Goal: Register for event/course

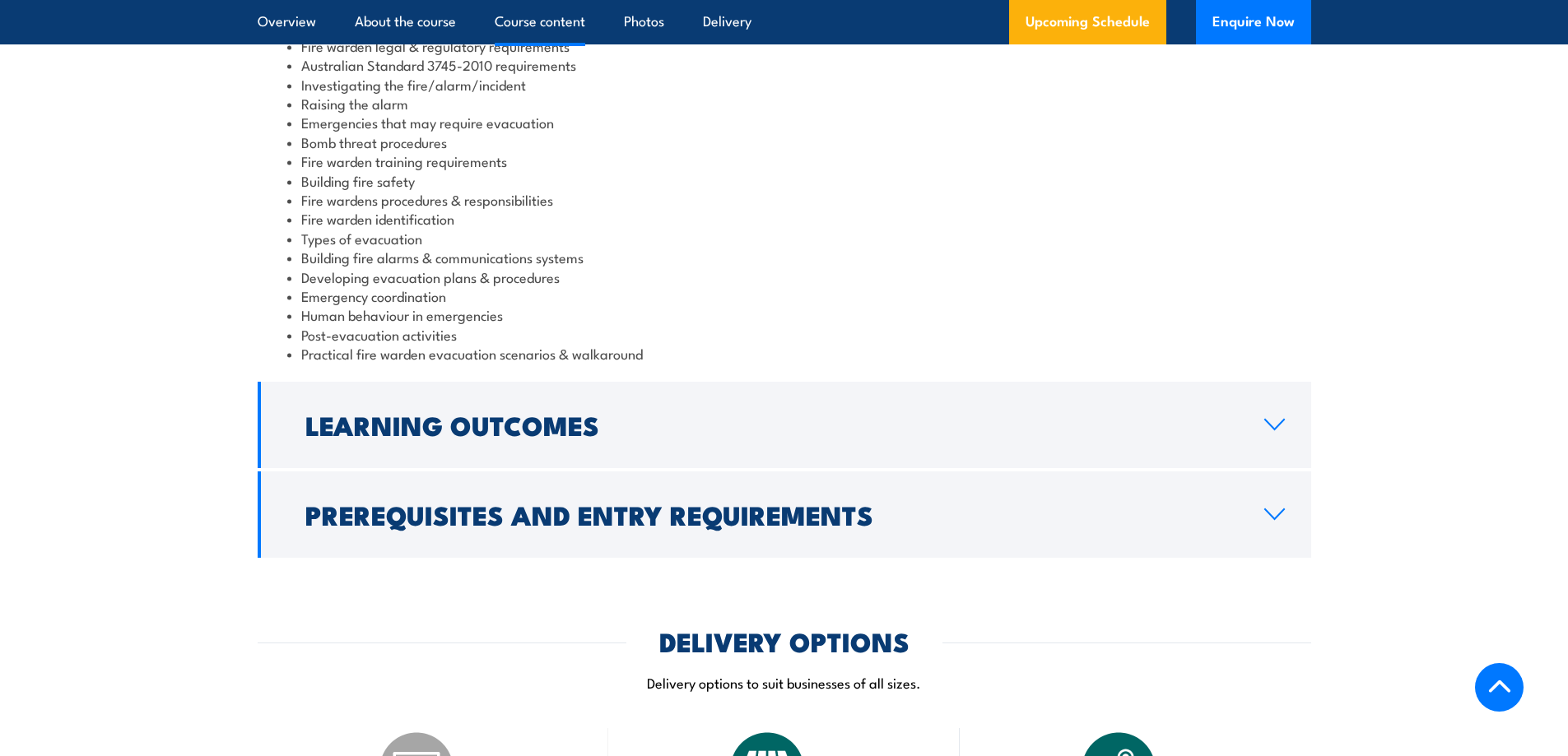
scroll to position [1810, 0]
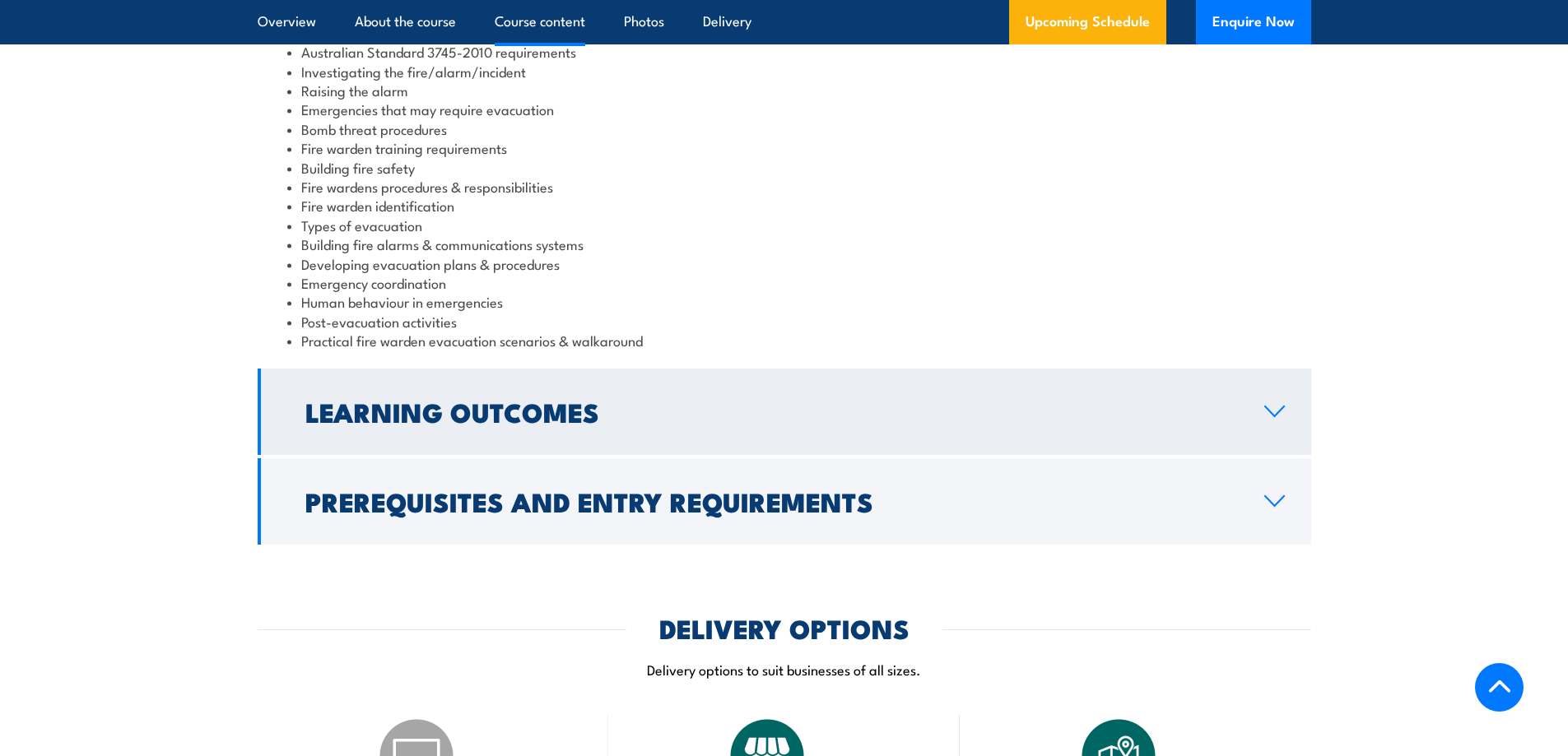
click at [800, 415] on h2 "Learning Outcomes" at bounding box center [771, 411] width 932 height 23
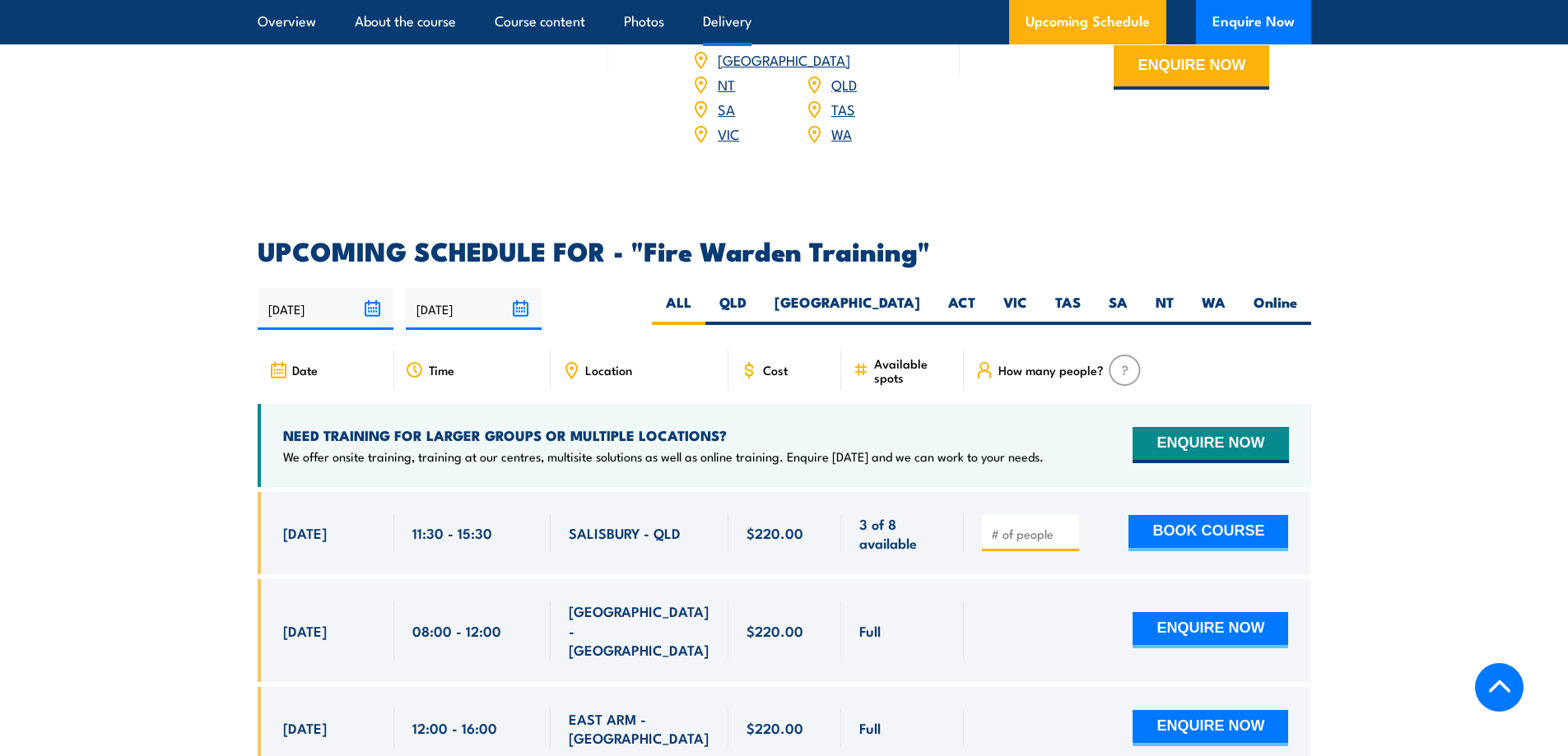
scroll to position [2632, 0]
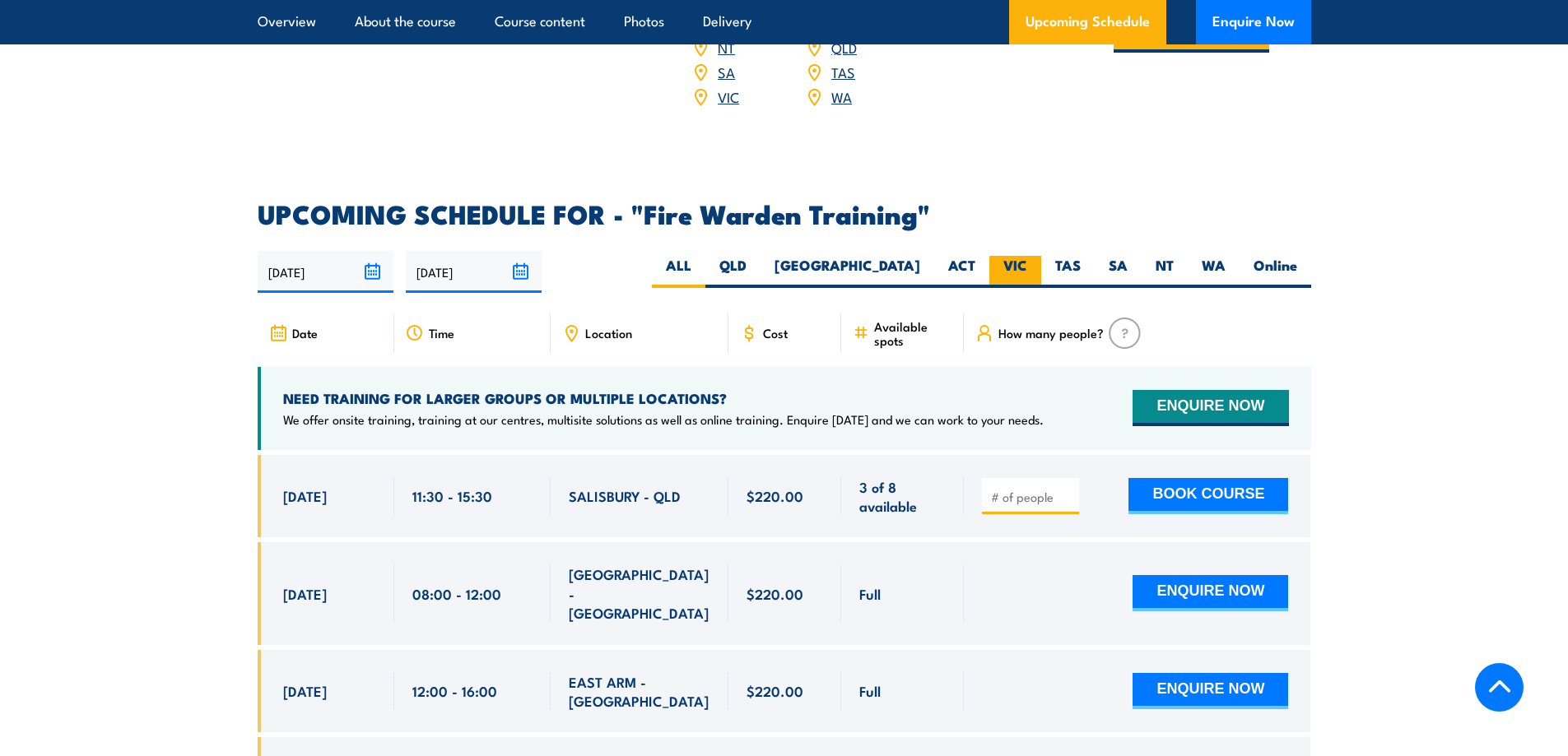
click at [1011, 256] on label "VIC" at bounding box center [1015, 271] width 52 height 32
click at [1027, 256] on input "VIC" at bounding box center [1032, 261] width 11 height 11
radio input "true"
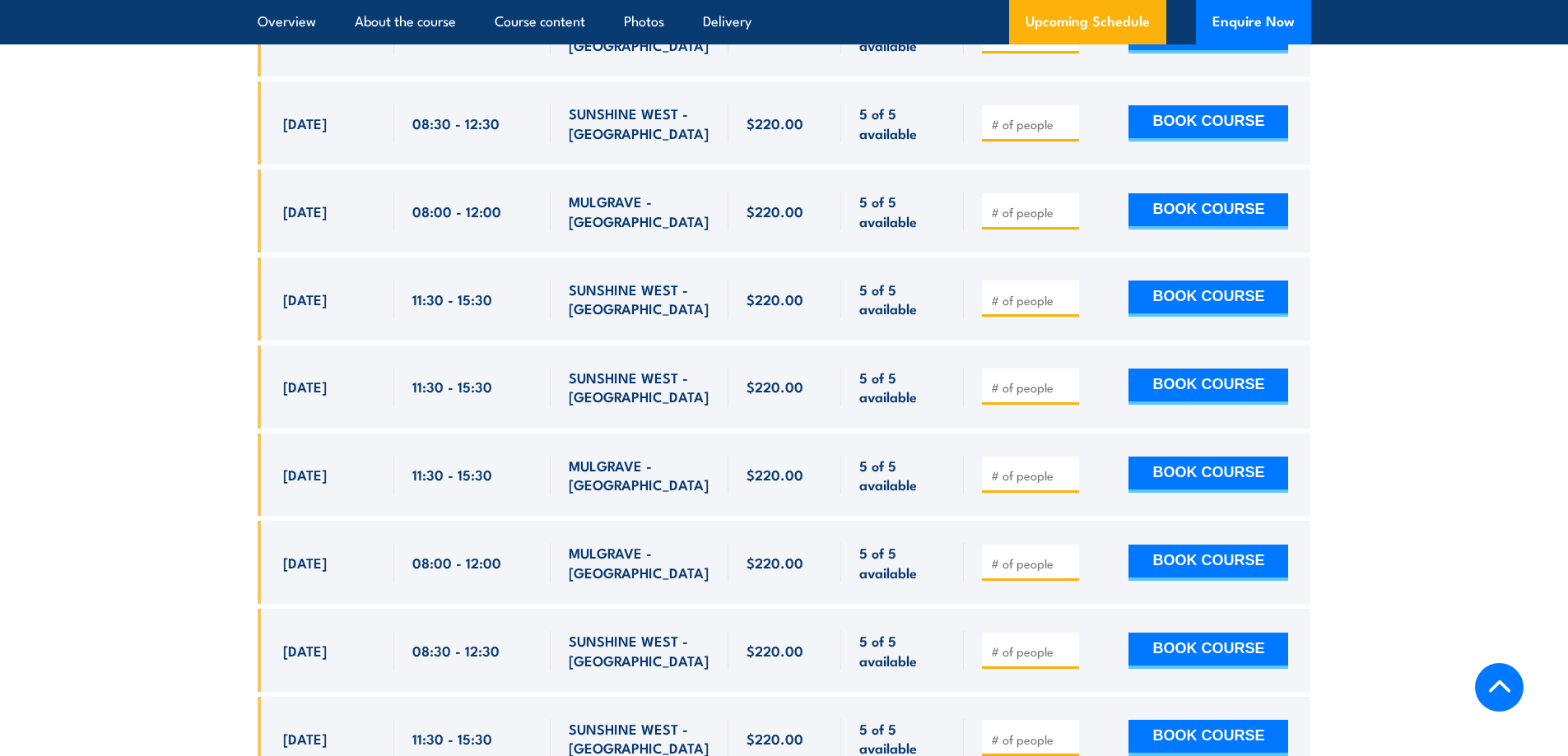
scroll to position [4376, 0]
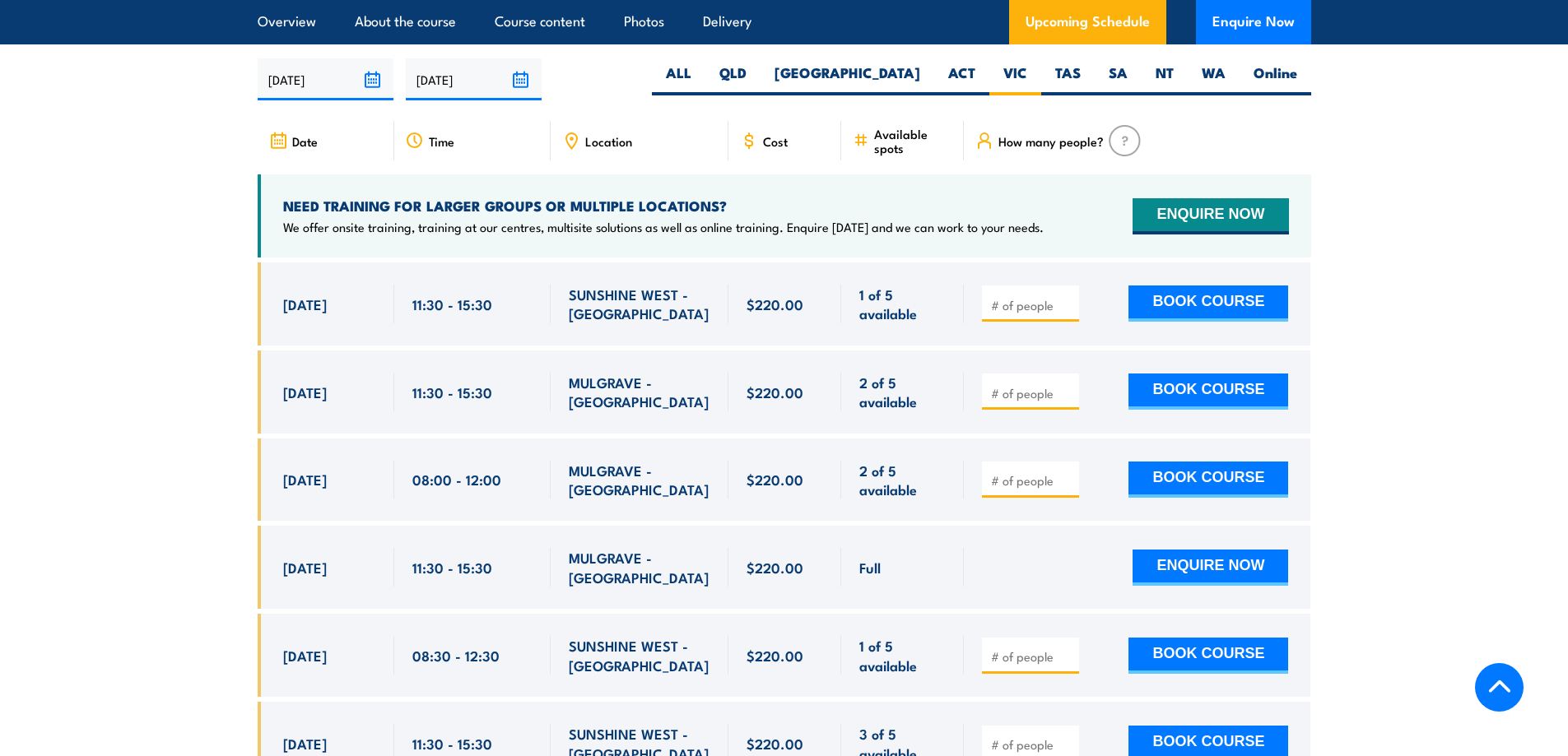
scroll to position [3060, 0]
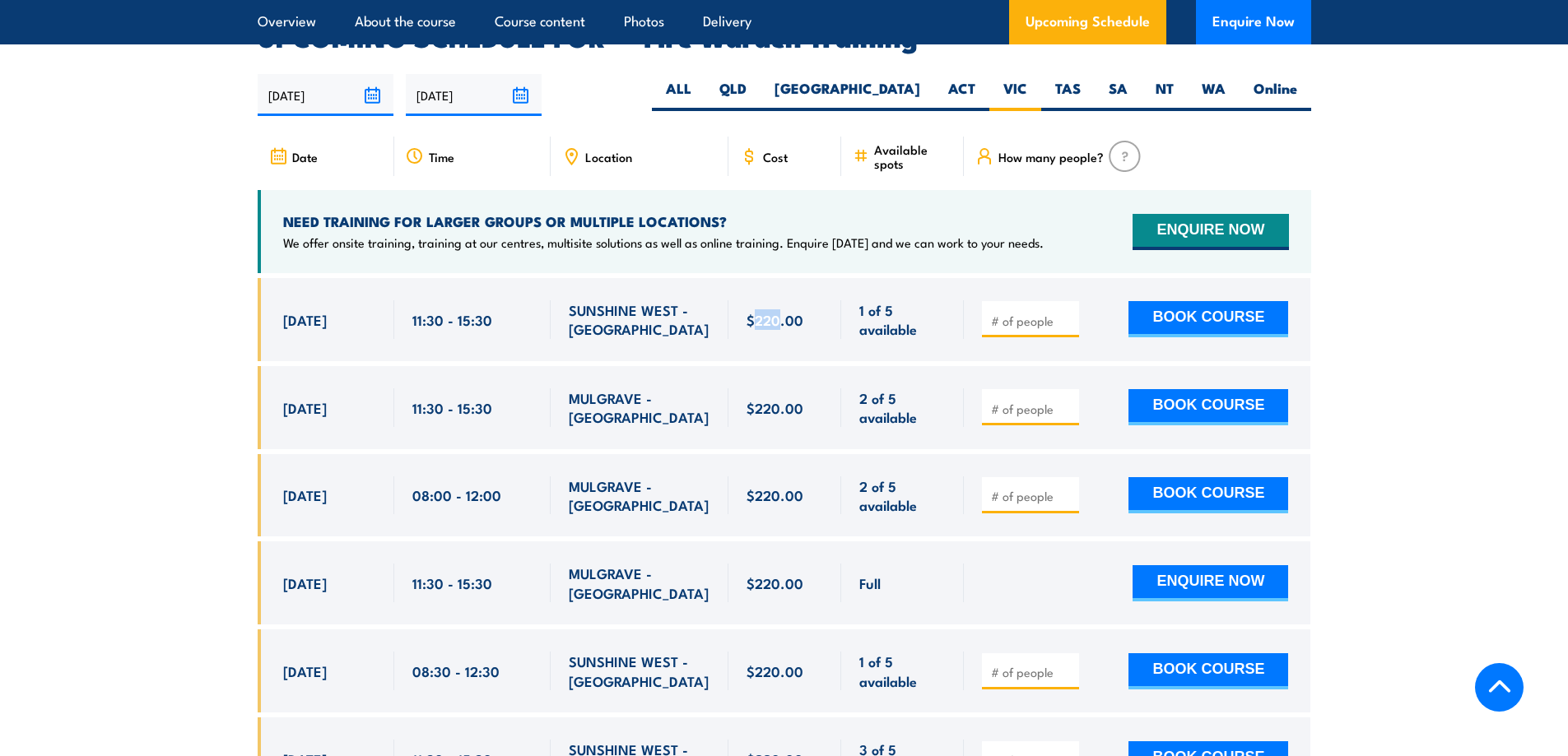
drag, startPoint x: 753, startPoint y: 297, endPoint x: 778, endPoint y: 308, distance: 27.3
click at [778, 308] on div "$220.00" at bounding box center [785, 319] width 77 height 39
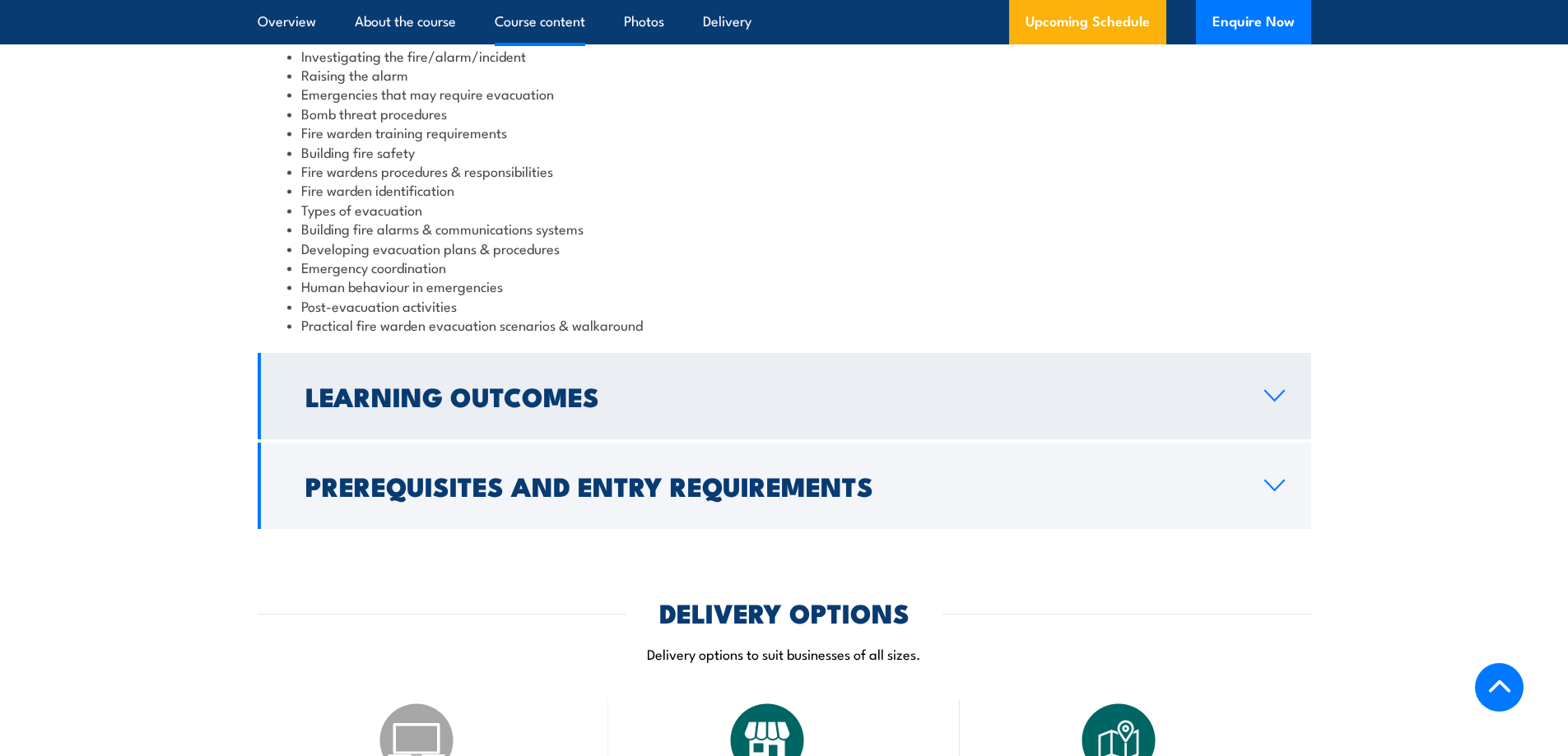
click at [574, 399] on h2 "Learning Outcomes" at bounding box center [771, 395] width 932 height 23
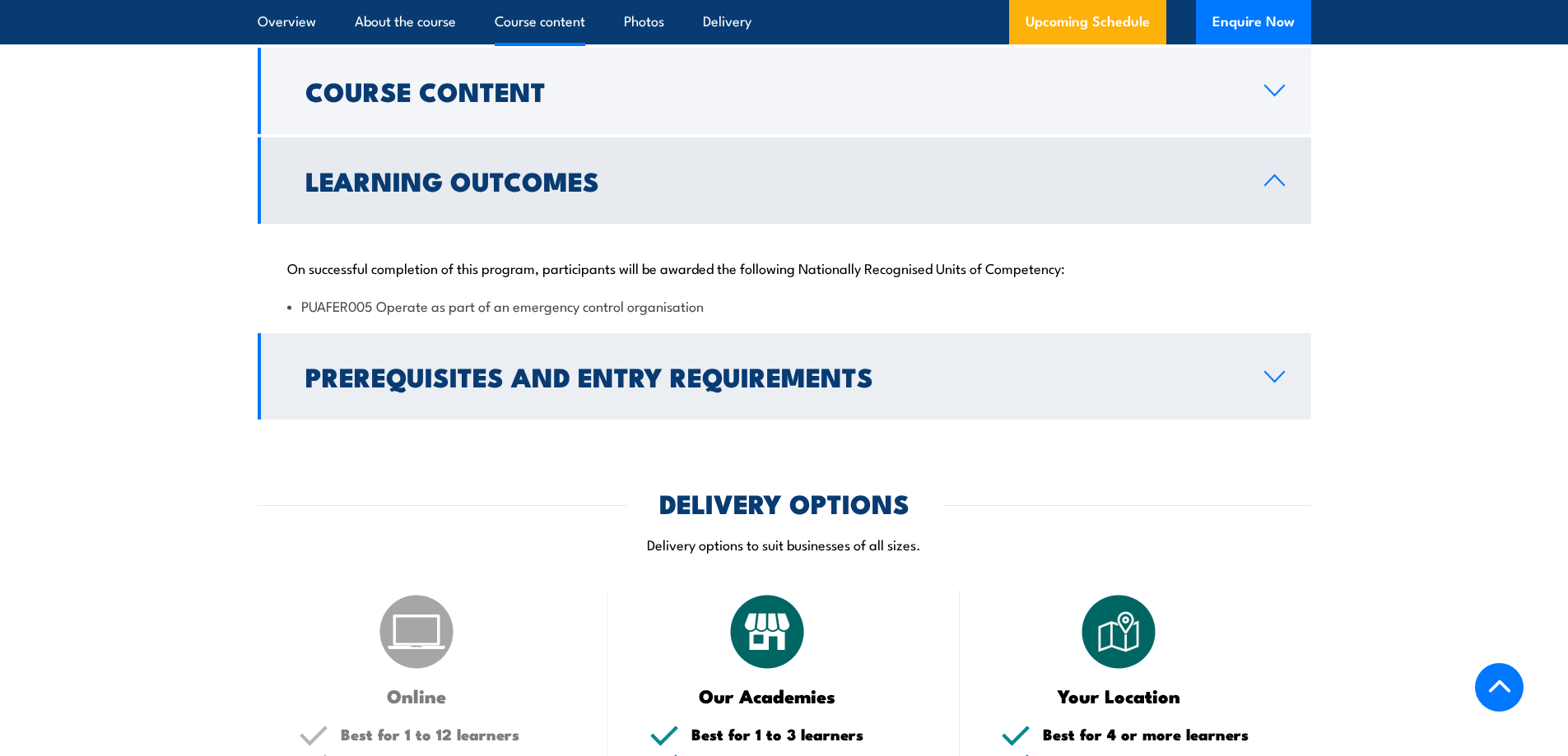
scroll to position [1659, 0]
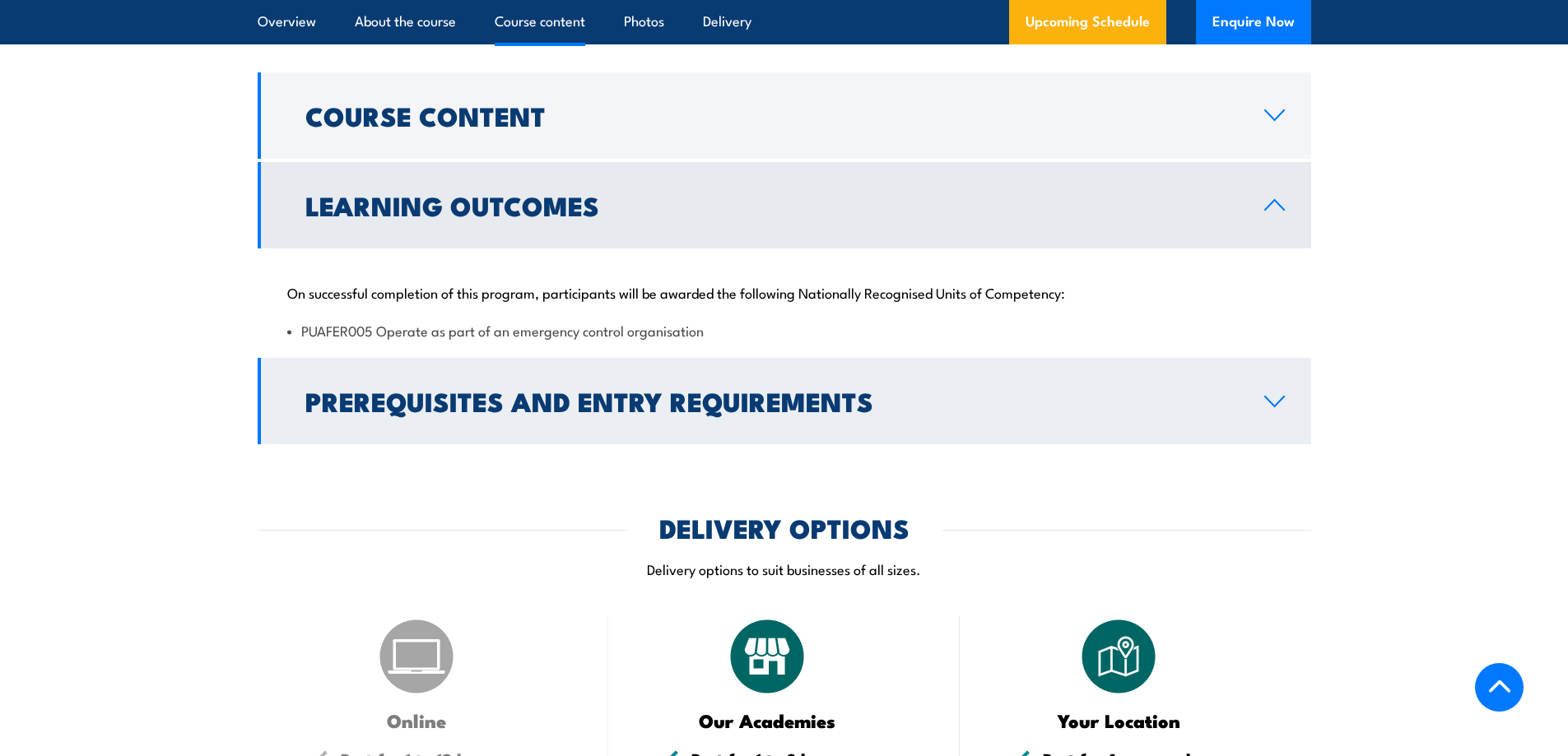
click at [1263, 402] on icon at bounding box center [1274, 401] width 22 height 13
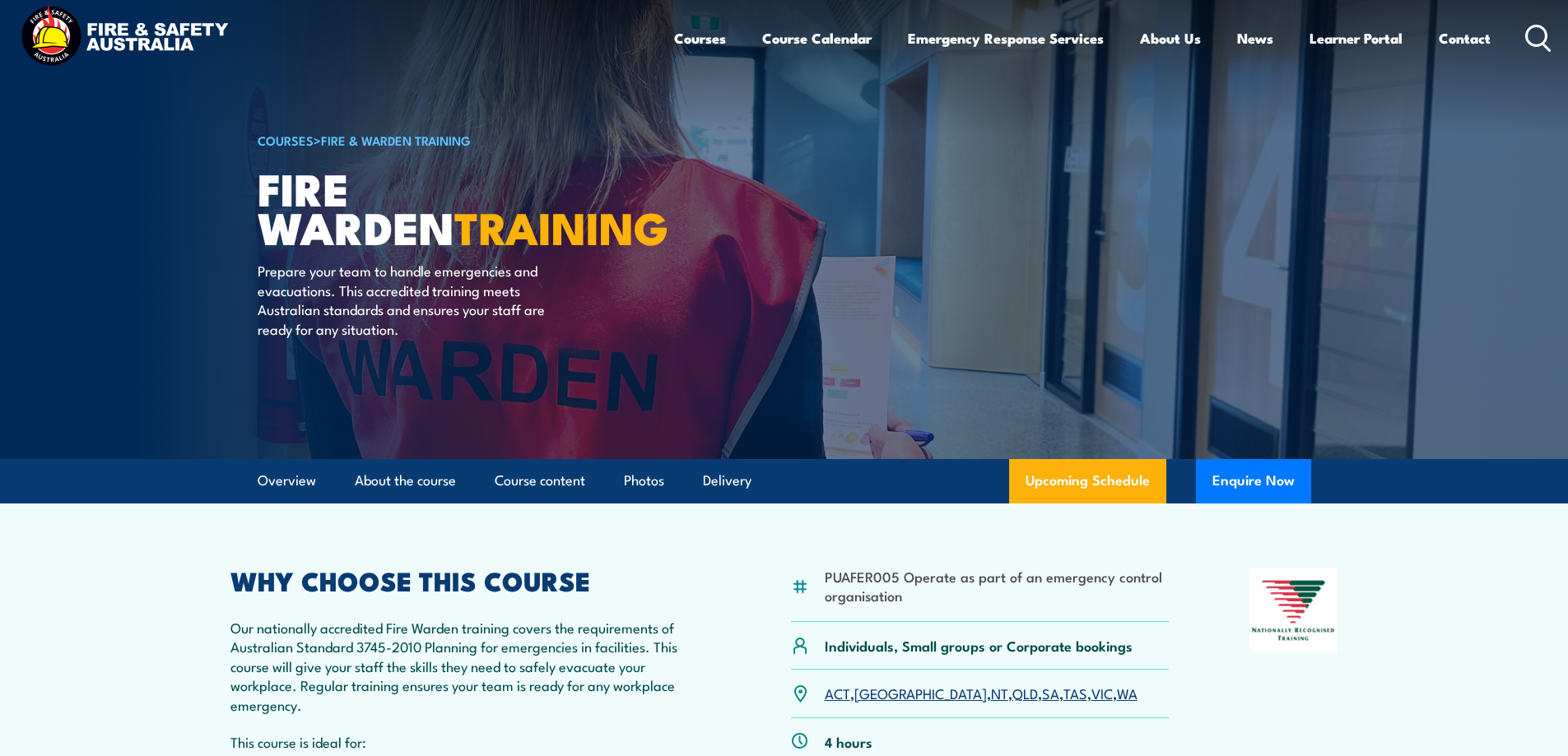
scroll to position [0, 0]
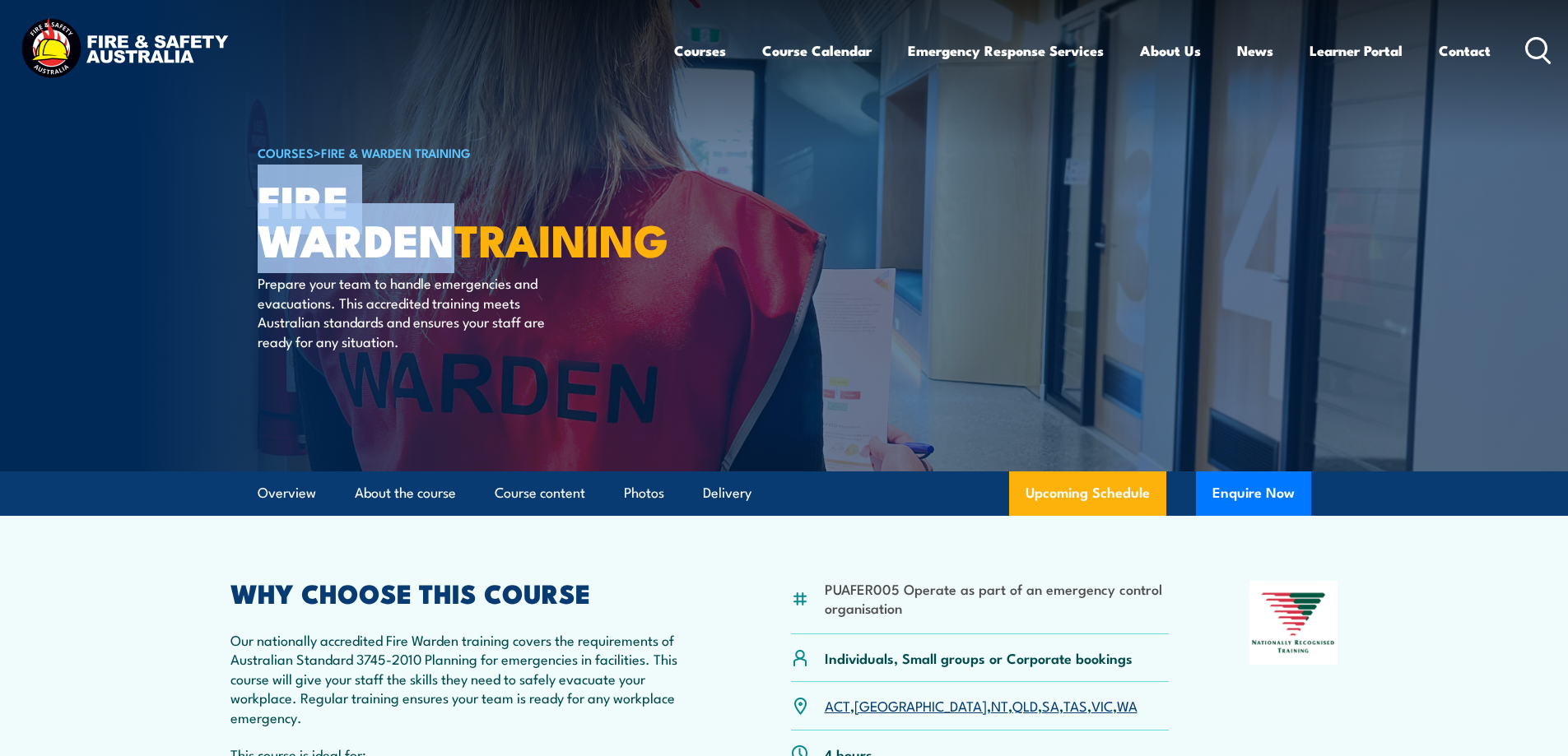
drag, startPoint x: 257, startPoint y: 191, endPoint x: 570, endPoint y: 214, distance: 313.8
click at [570, 214] on h1 "Fire Warden TRAINING" at bounding box center [461, 219] width 407 height 76
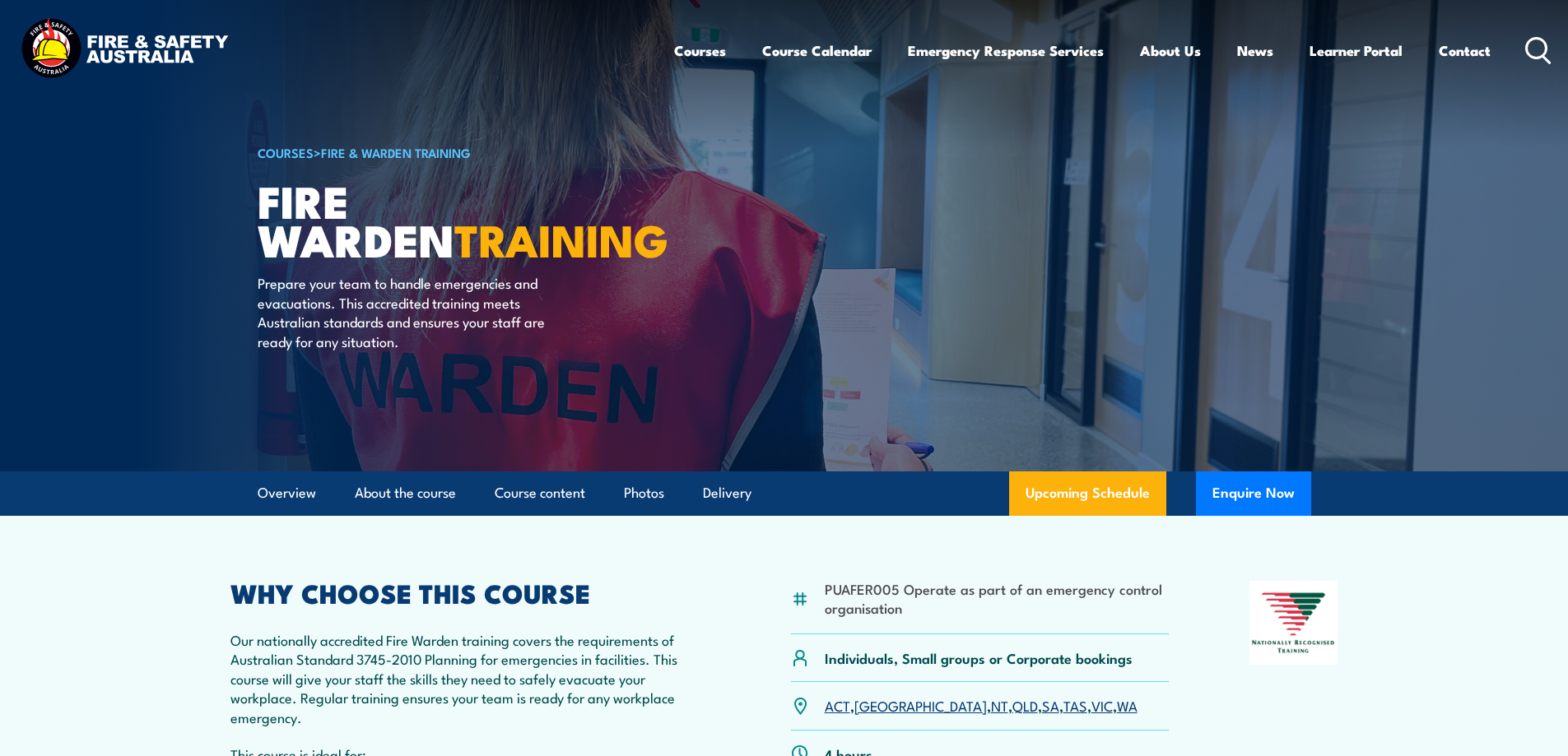
click at [544, 490] on link "Course content" at bounding box center [540, 493] width 90 height 43
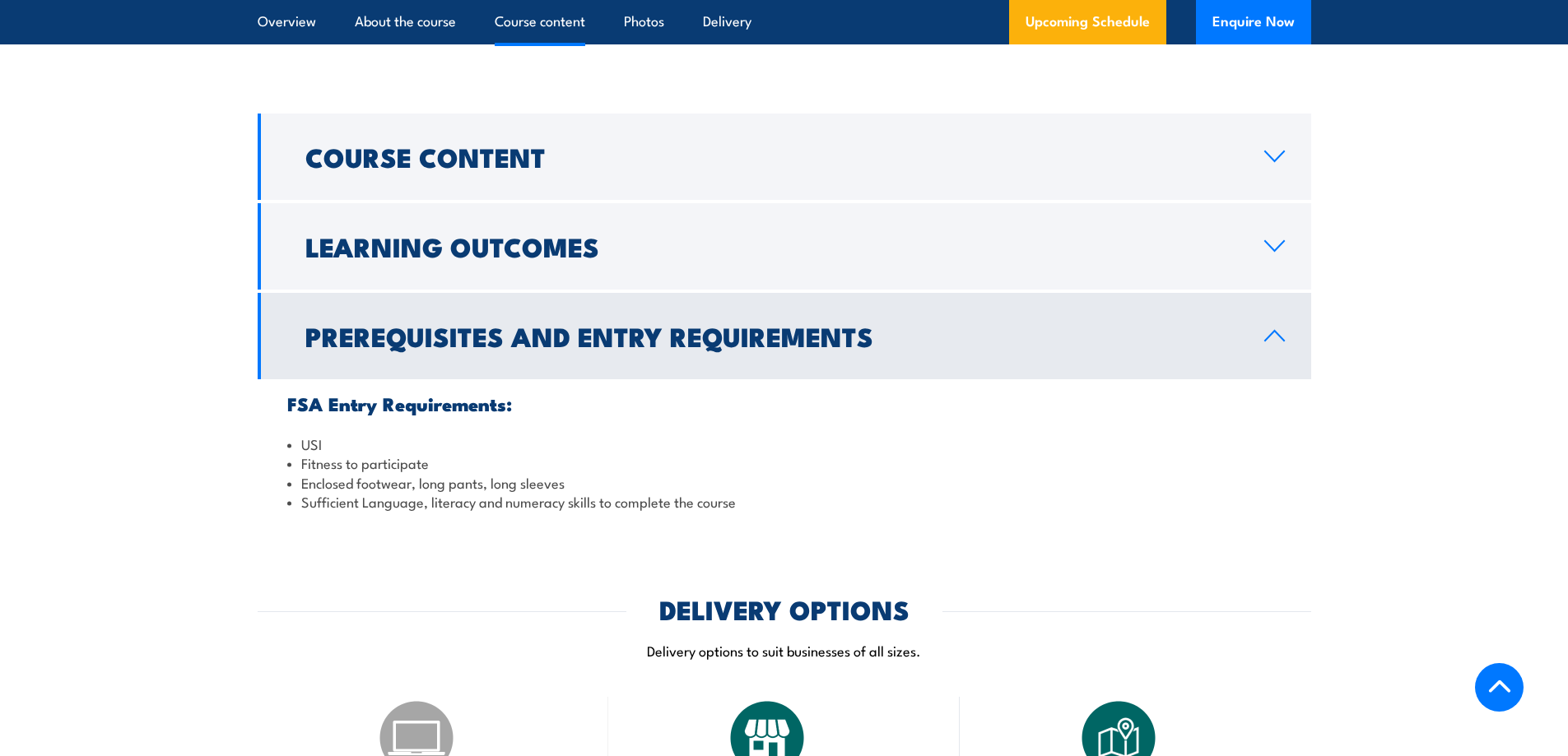
scroll to position [1630, 0]
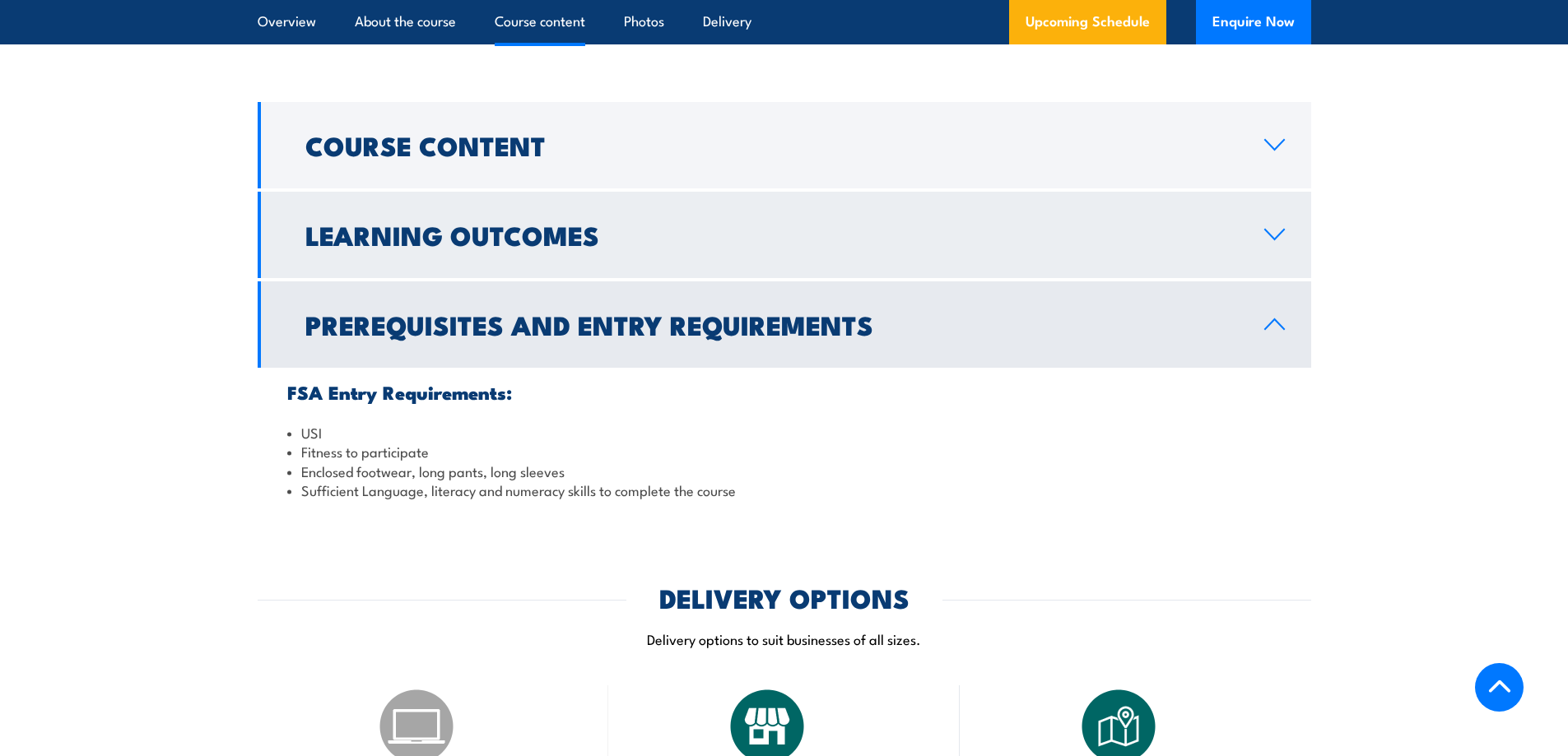
click at [401, 244] on h2 "Learning Outcomes" at bounding box center [771, 234] width 932 height 23
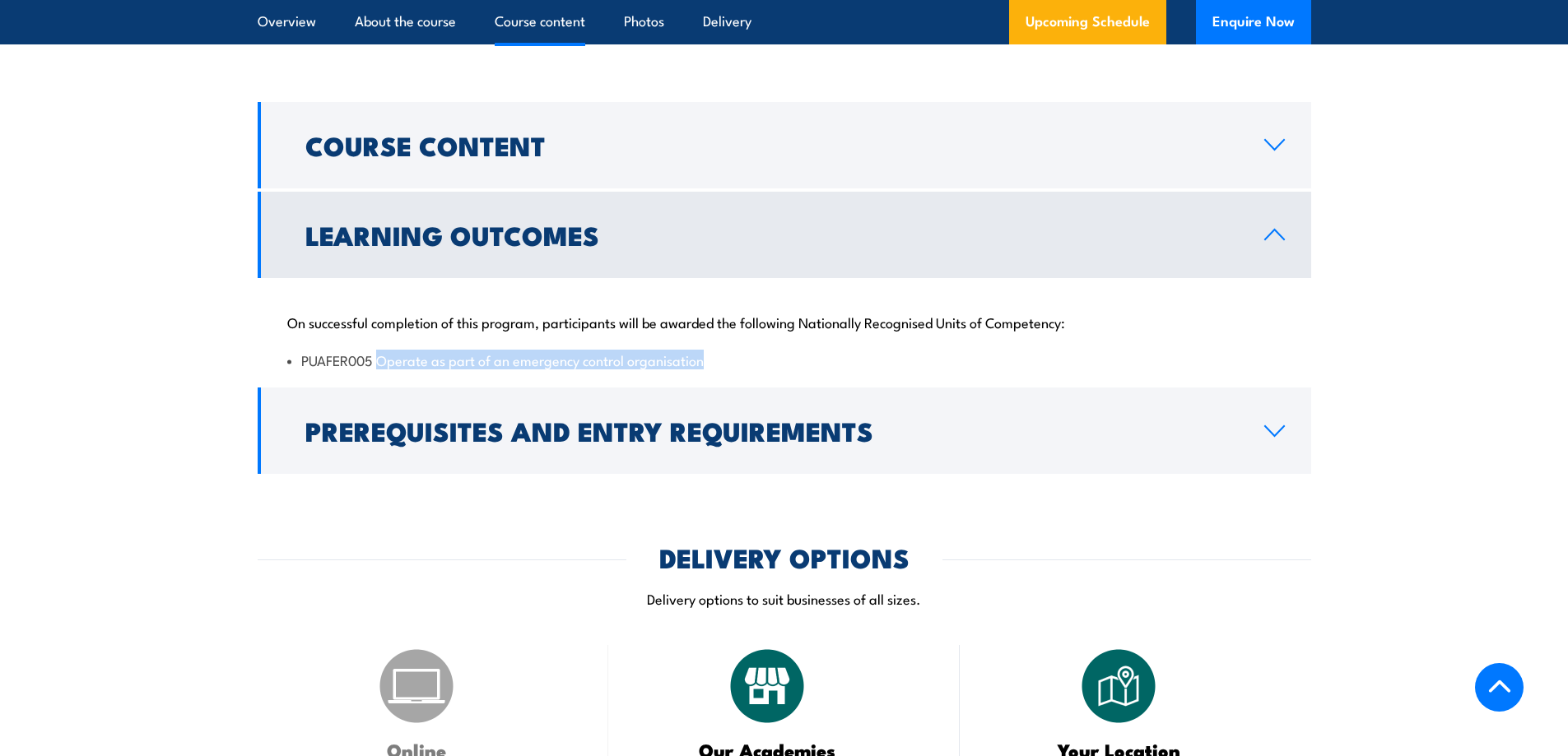
drag, startPoint x: 378, startPoint y: 361, endPoint x: 715, endPoint y: 365, distance: 337.0
click at [715, 365] on li "PUAFER005 Operate as part of an emergency control organisation" at bounding box center [784, 360] width 995 height 19
click at [789, 353] on li "PUAFER005 Operate as part of an emergency control organisation" at bounding box center [784, 360] width 995 height 19
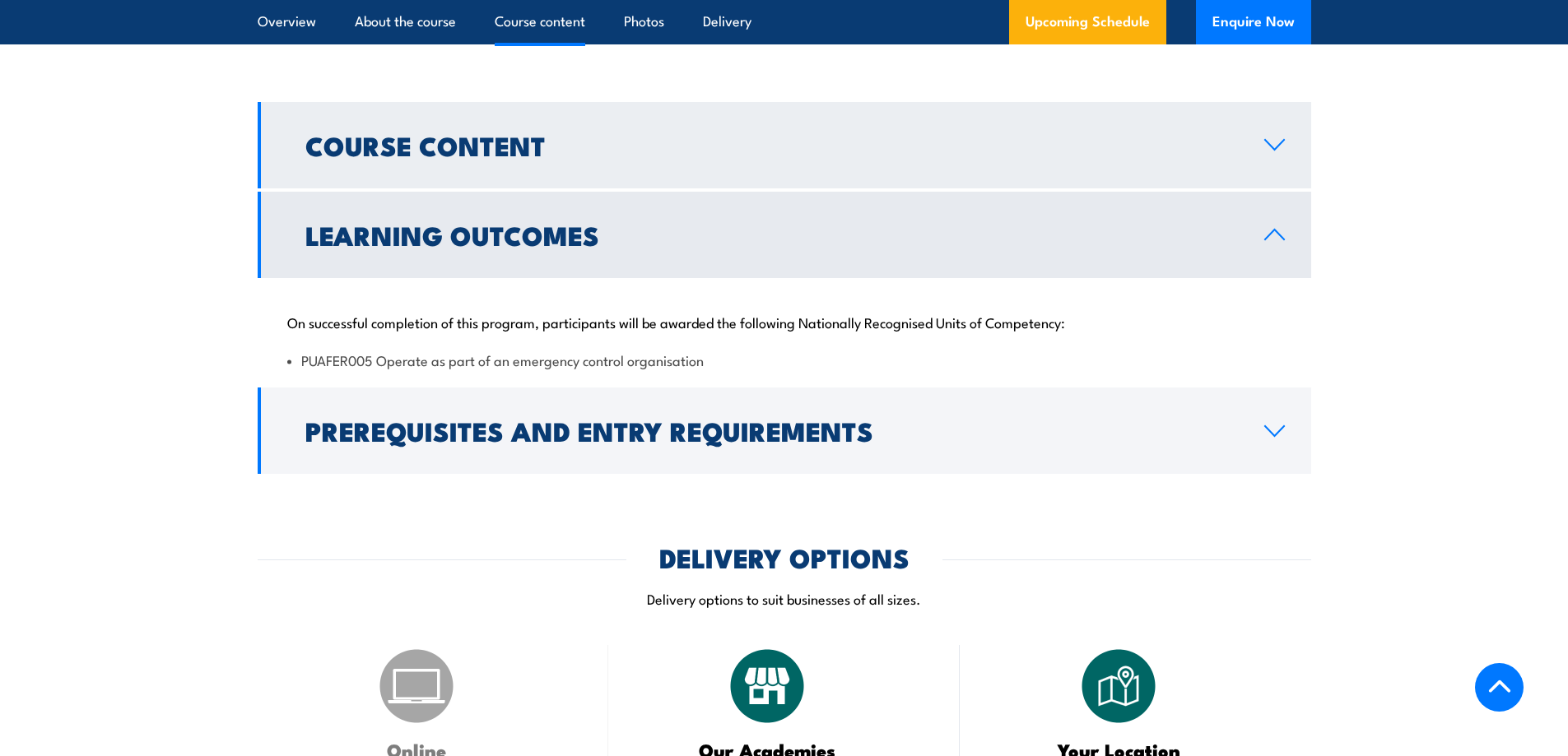
click at [519, 145] on h2 "Course Content" at bounding box center [771, 144] width 932 height 23
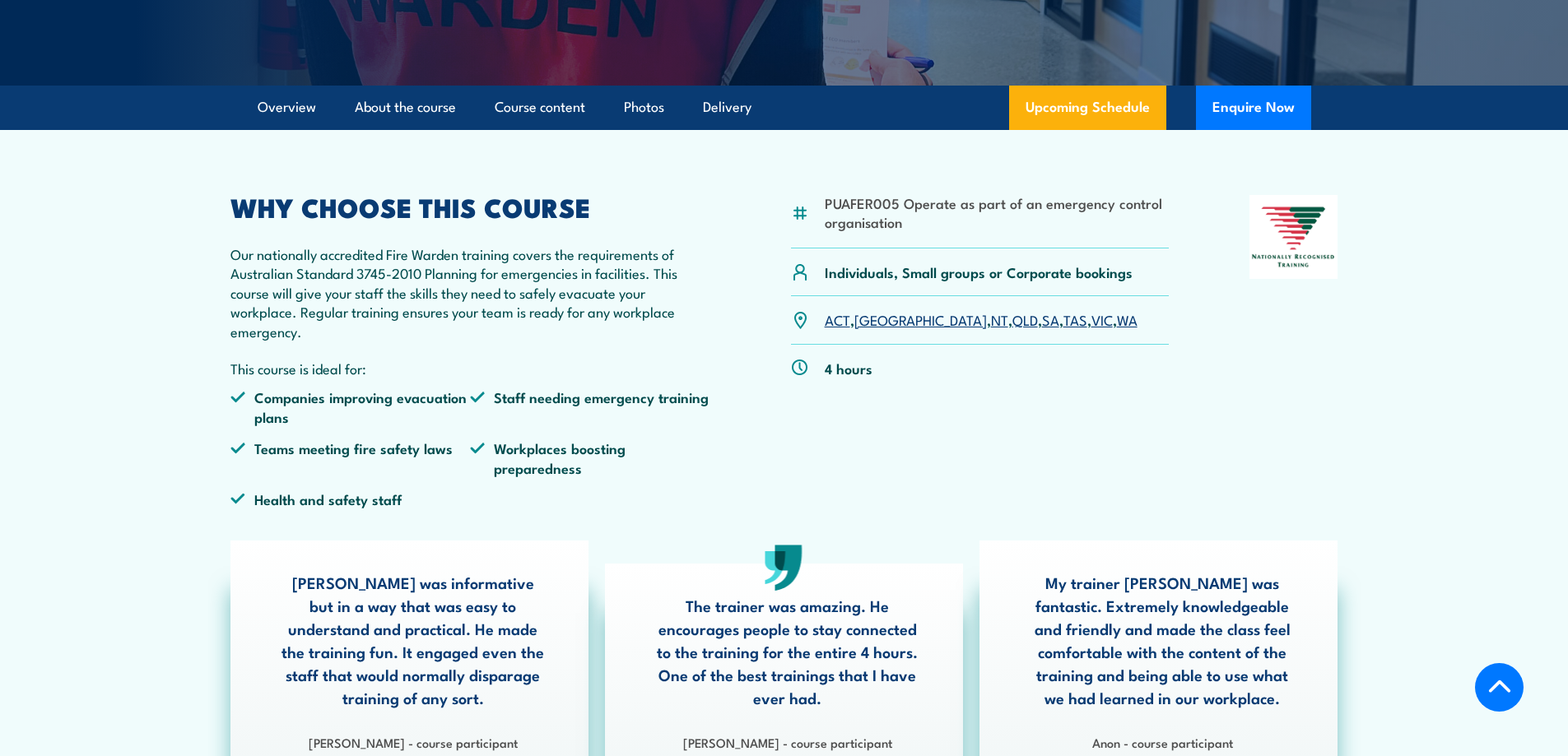
scroll to position [395, 0]
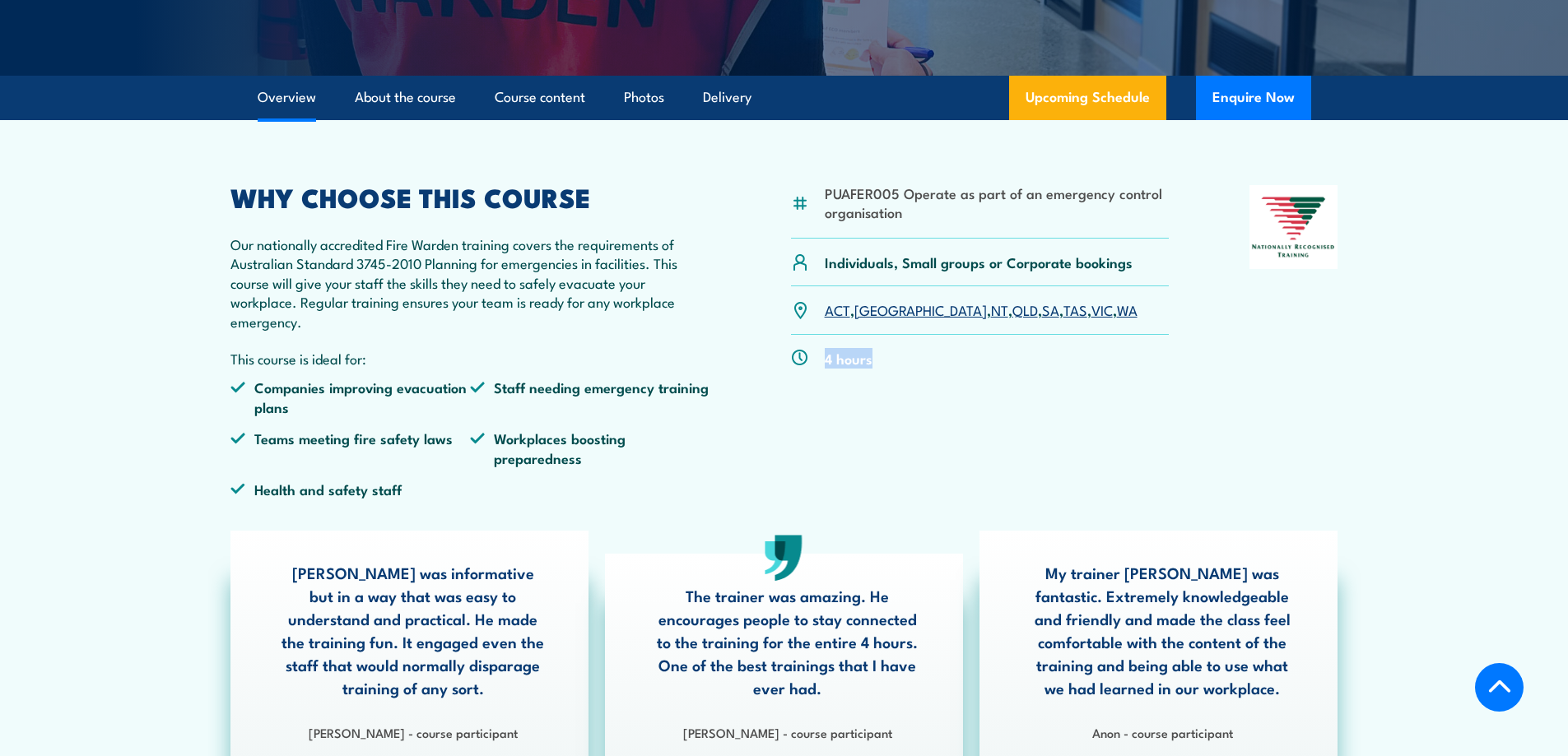
drag, startPoint x: 824, startPoint y: 360, endPoint x: 889, endPoint y: 369, distance: 65.6
click at [882, 364] on div "4 hours" at bounding box center [980, 358] width 378 height 47
click at [969, 371] on div "4 hours" at bounding box center [980, 358] width 378 height 47
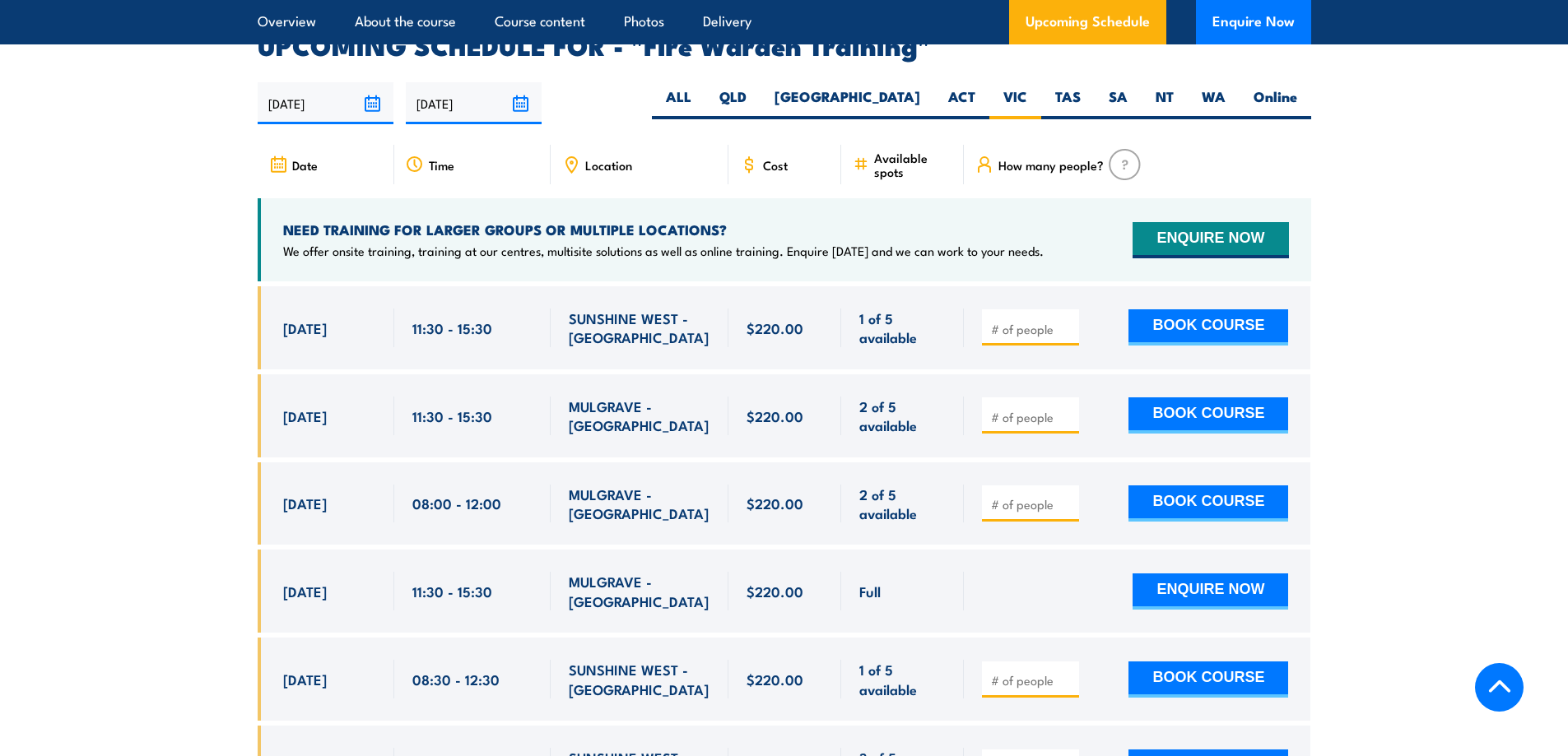
scroll to position [3029, 0]
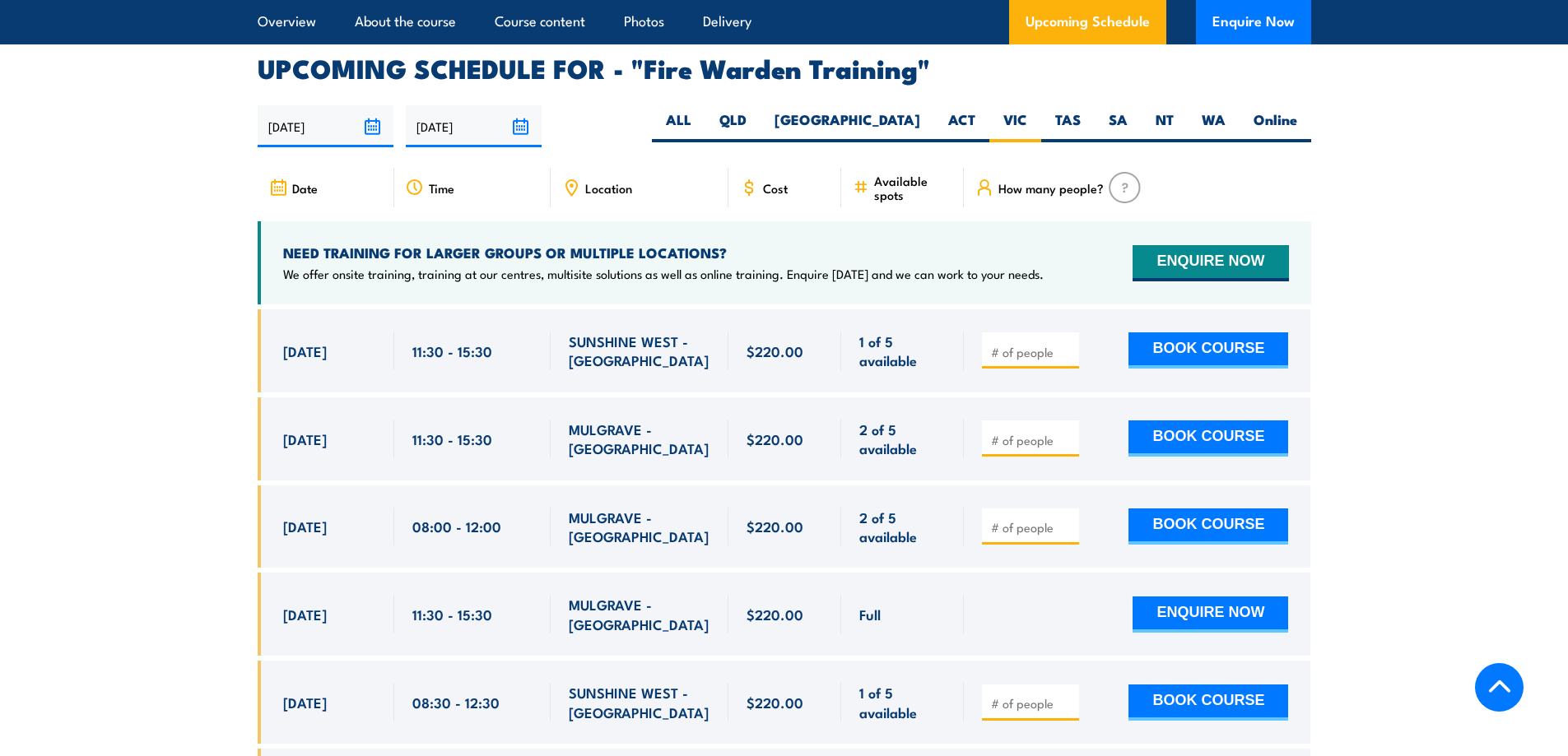
drag, startPoint x: 281, startPoint y: 324, endPoint x: 811, endPoint y: 420, distance: 538.6
click at [942, 346] on div "[DATE] 11:30 - 11:30" at bounding box center [784, 350] width 1054 height 83
click at [909, 397] on div "2 of 5 available" at bounding box center [902, 439] width 122 height 83
drag, startPoint x: 282, startPoint y: 326, endPoint x: 1001, endPoint y: 331, distance: 719.0
click at [1001, 331] on div "[DATE] 11:30 - 11:30" at bounding box center [784, 350] width 1054 height 83
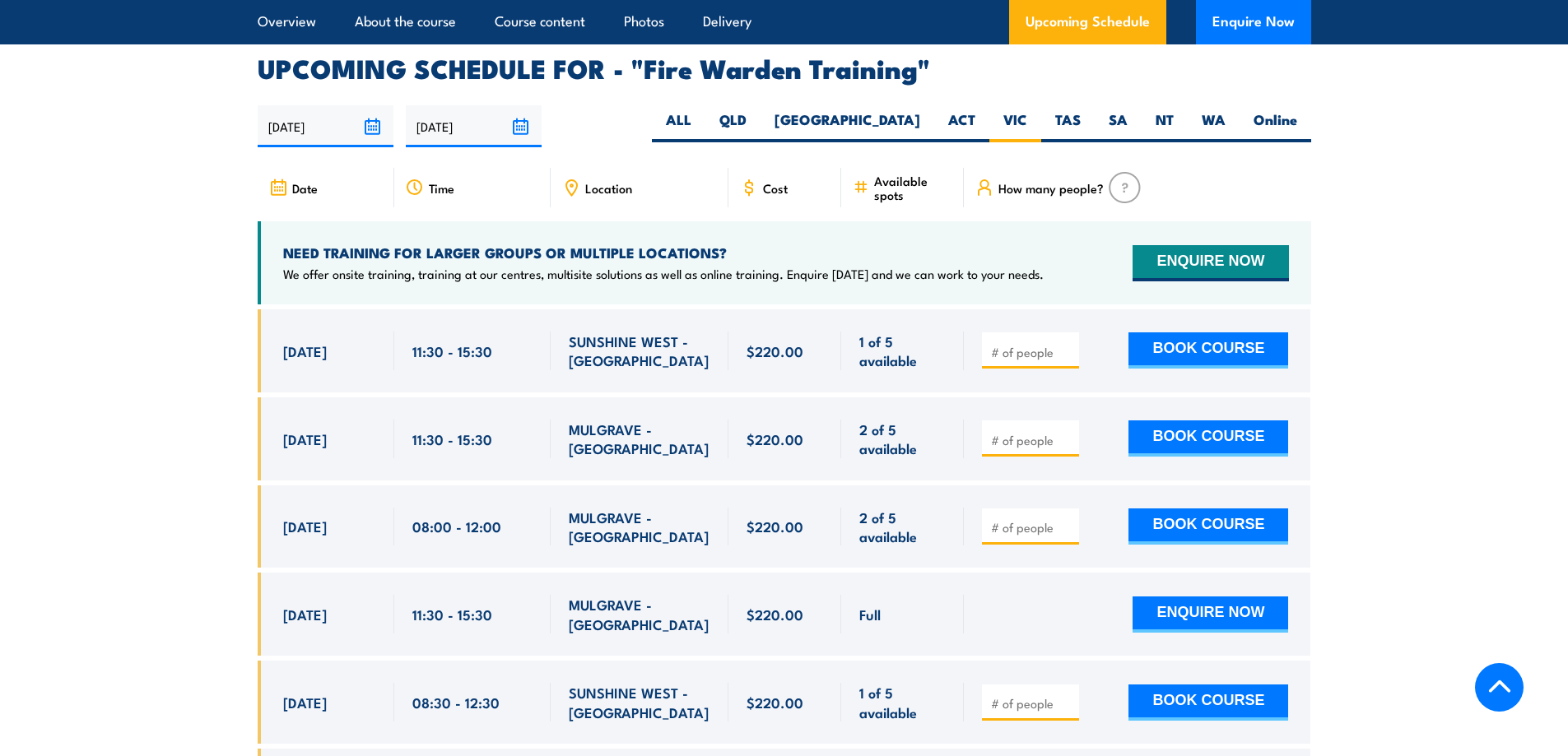
click at [1120, 348] on div at bounding box center [1136, 350] width 347 height 83
